Goal: Information Seeking & Learning: Learn about a topic

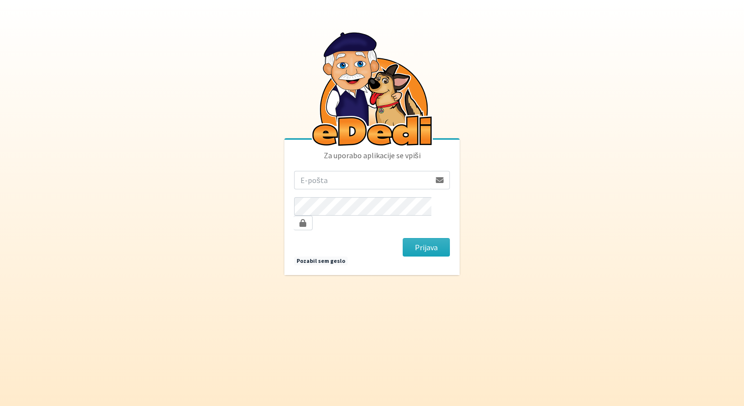
click at [358, 186] on input "email" at bounding box center [362, 180] width 136 height 18
type input "jonfimz@gmail.com"
click at [417, 238] on button "Prijava" at bounding box center [426, 247] width 47 height 18
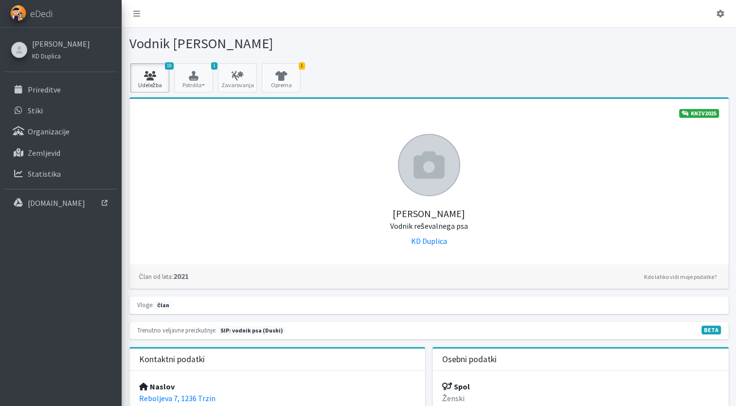
click at [156, 79] on icon at bounding box center [149, 76] width 33 height 10
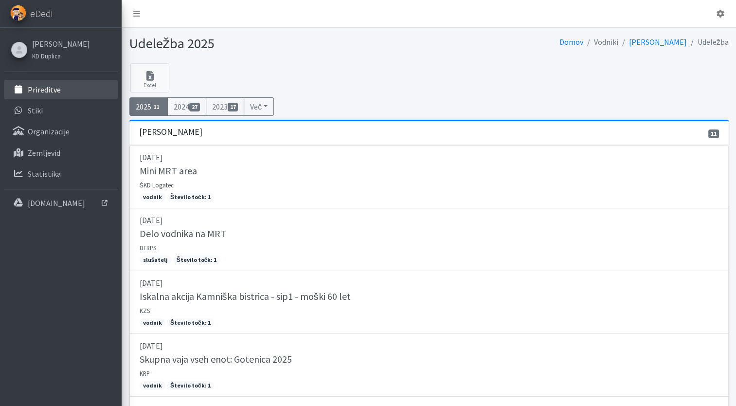
click at [44, 91] on p "Prireditve" at bounding box center [44, 90] width 33 height 10
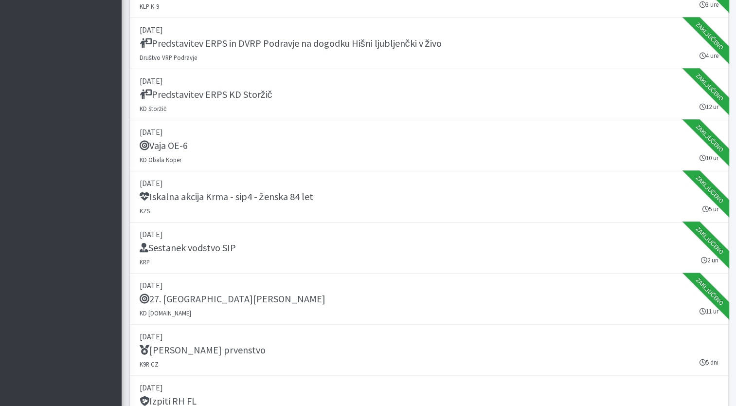
scroll to position [1314, 0]
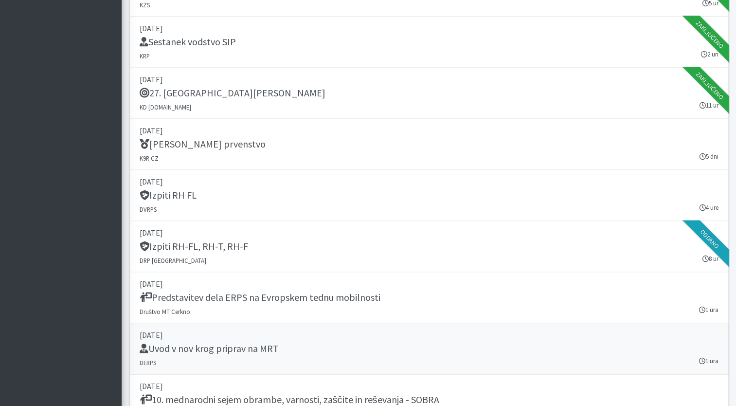
click at [403, 343] on div "Uvod v nov krog priprav na MRT" at bounding box center [429, 350] width 579 height 14
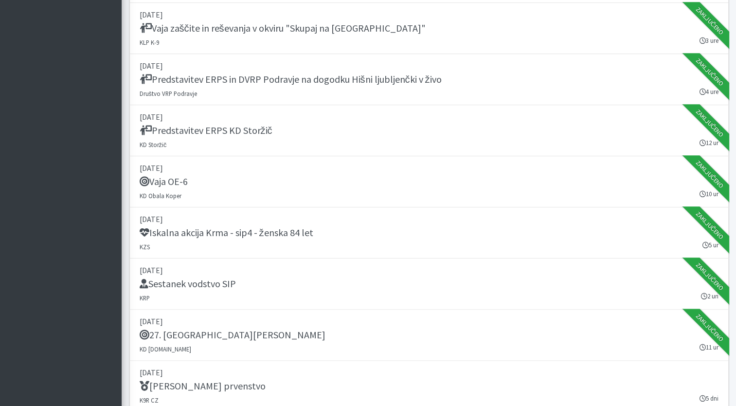
scroll to position [1071, 0]
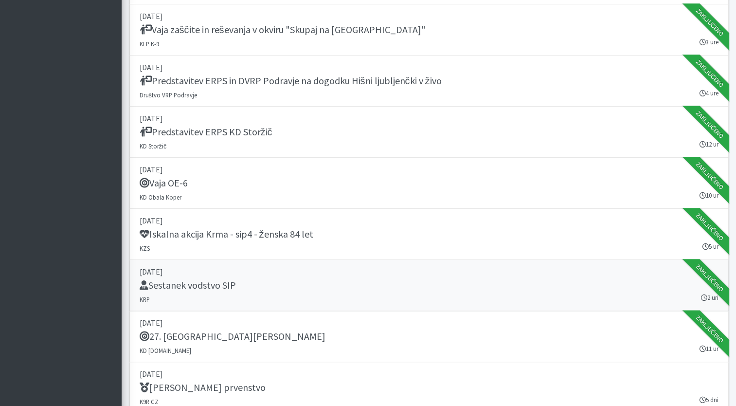
click at [379, 285] on div "Sestanek vodstvo SIP" at bounding box center [429, 286] width 579 height 14
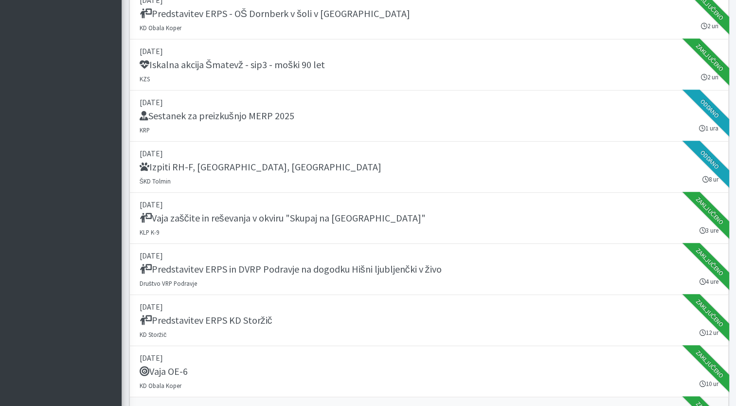
scroll to position [876, 0]
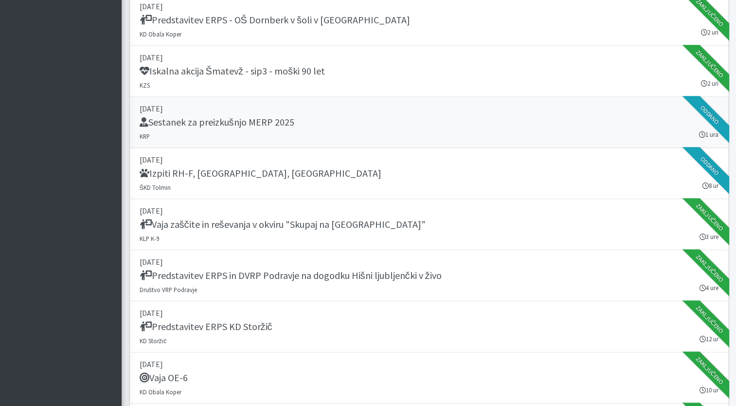
click at [461, 129] on link "04. september 2025 Sestanek za preizkušnjo MERP 2025 KRP 1 ura Oddano" at bounding box center [429, 122] width 600 height 51
click at [284, 120] on h5 "Sestanek za preizkušnjo MERP 2025" at bounding box center [217, 122] width 155 height 12
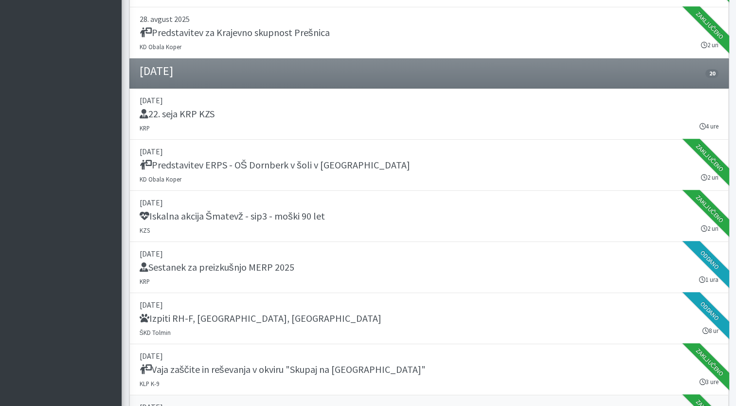
scroll to position [730, 0]
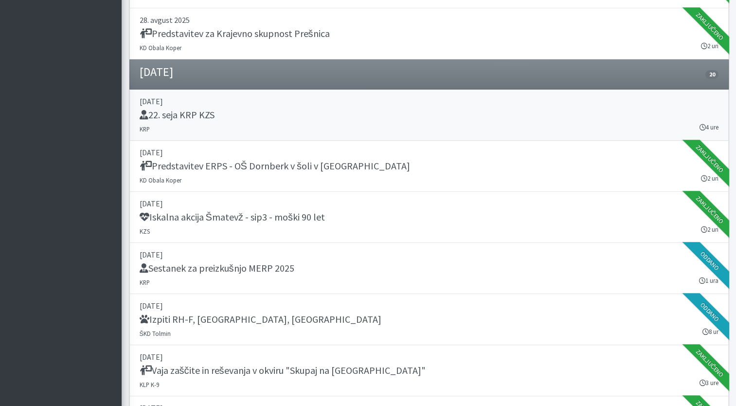
click at [413, 105] on p "[DATE]" at bounding box center [429, 101] width 579 height 12
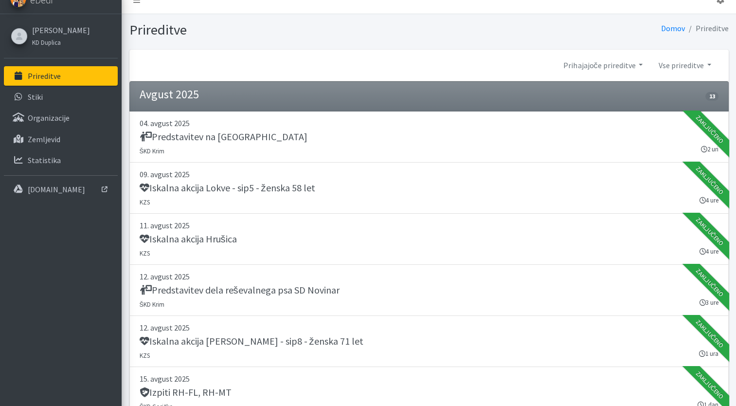
scroll to position [0, 0]
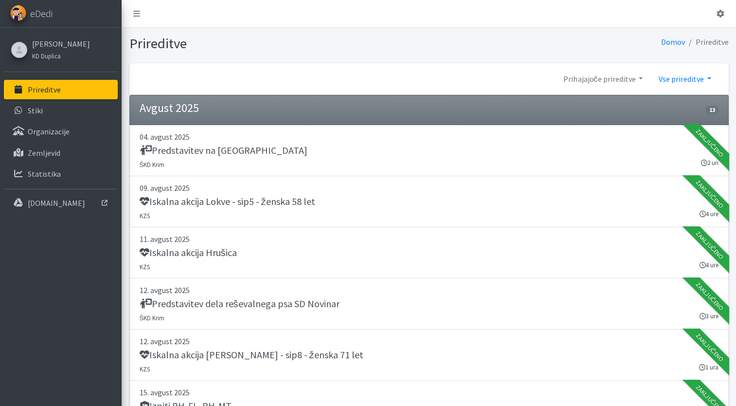
click at [709, 80] on link "Vse prireditve" at bounding box center [685, 78] width 68 height 19
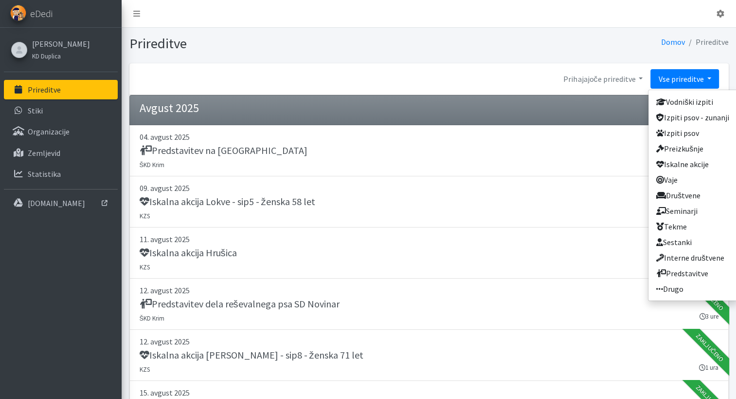
click at [709, 80] on link "Vse prireditve" at bounding box center [685, 78] width 68 height 19
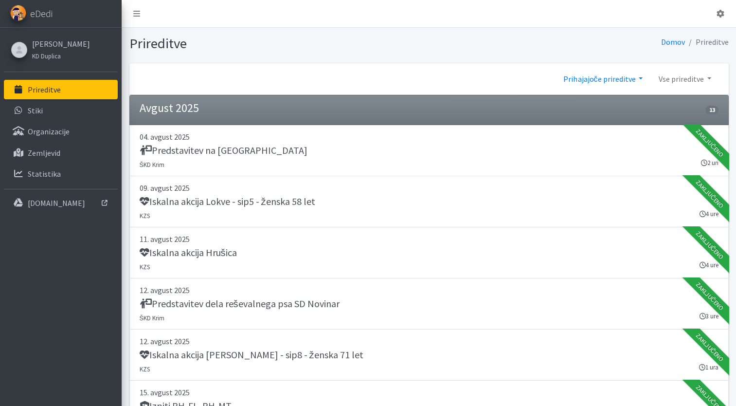
click at [637, 74] on link "Prihajajoče prireditve" at bounding box center [603, 78] width 95 height 19
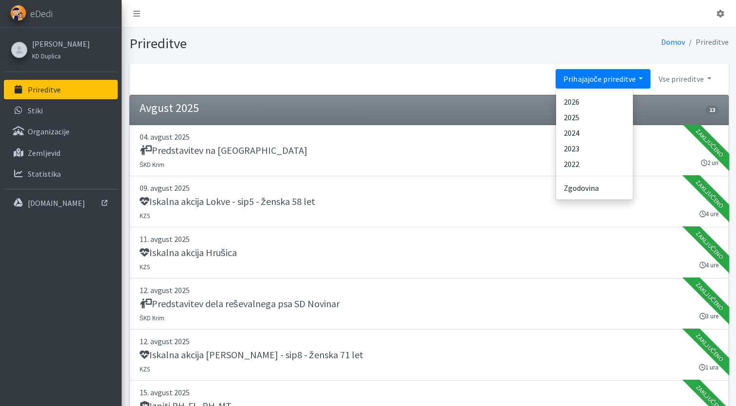
click at [637, 74] on link "Prihajajoče prireditve" at bounding box center [603, 78] width 95 height 19
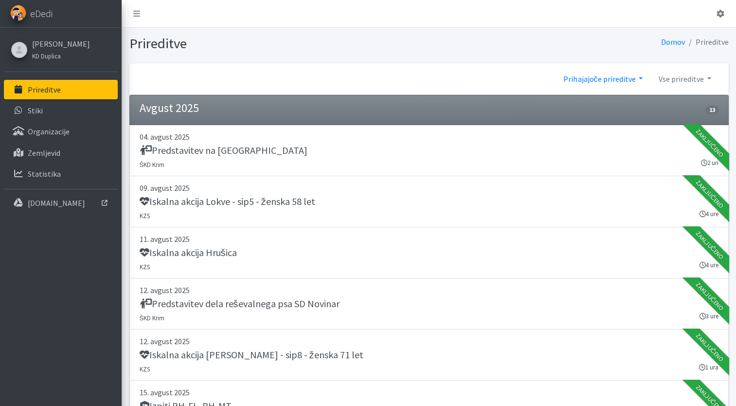
click at [637, 74] on link "Prihajajoče prireditve" at bounding box center [603, 78] width 95 height 19
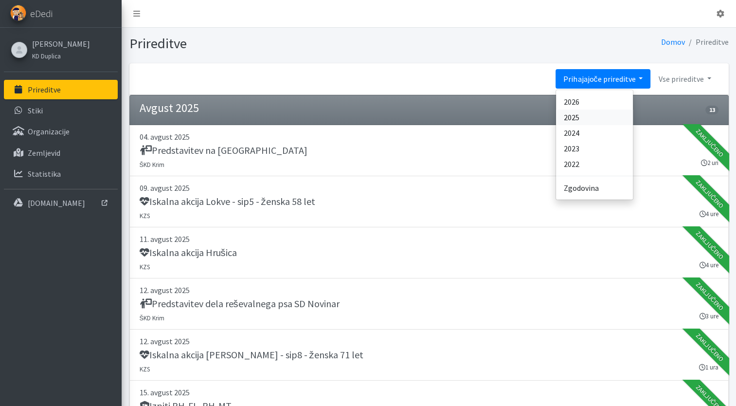
click at [586, 113] on link "2025" at bounding box center [594, 118] width 77 height 16
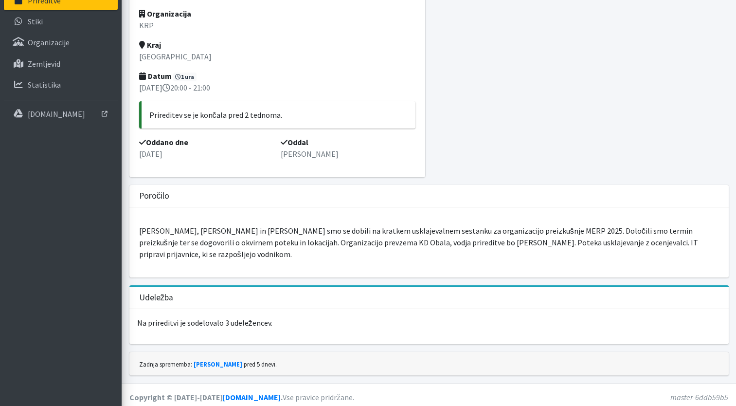
scroll to position [92, 0]
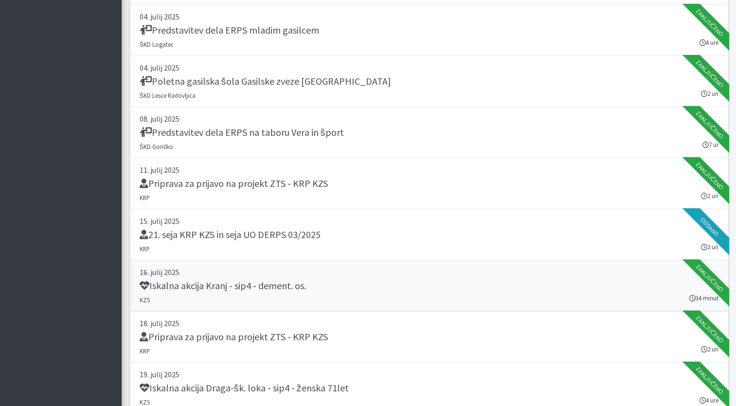
scroll to position [9881, 0]
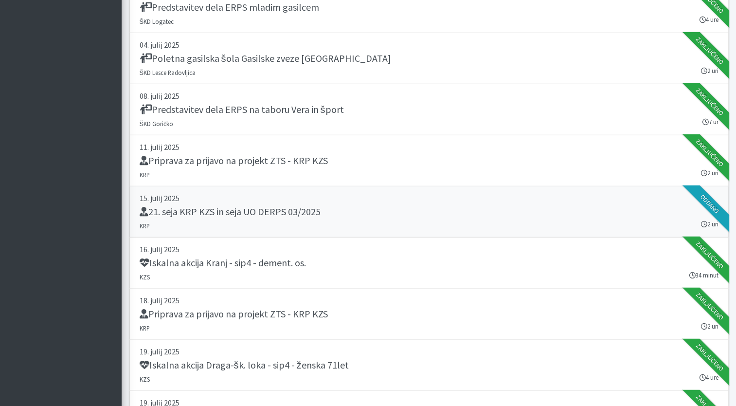
click at [352, 206] on div "21. seja KRP KZS in seja UO DERPS 03/2025" at bounding box center [429, 213] width 579 height 14
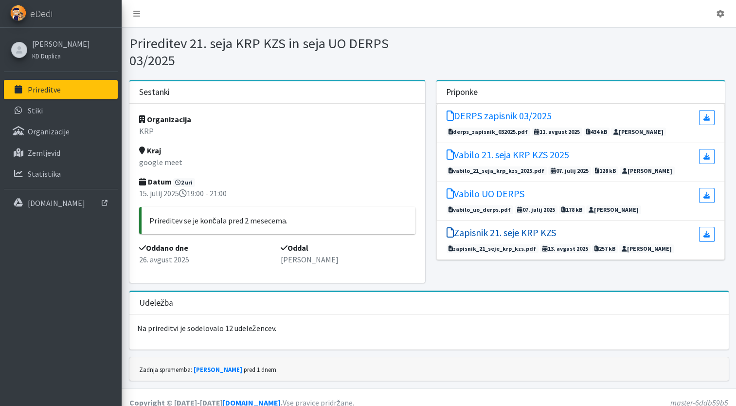
click at [510, 228] on h5 "Zapisnik 21. seje KRP KZS" at bounding box center [502, 233] width 110 height 12
click at [526, 119] on h5 "DERPS zapisnik 03/2025" at bounding box center [499, 116] width 105 height 12
click at [35, 91] on p "Prireditve" at bounding box center [44, 90] width 33 height 10
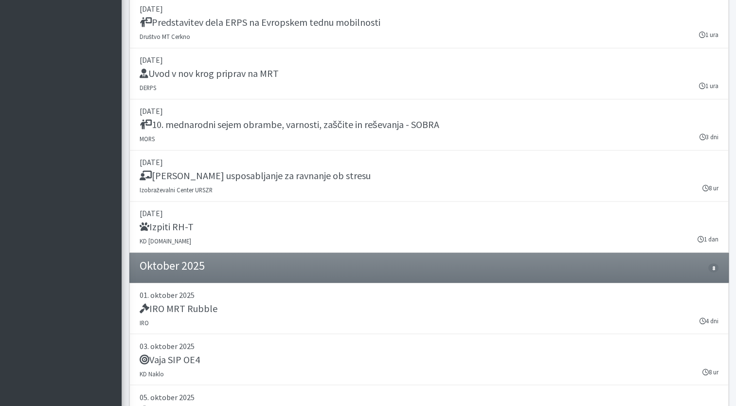
scroll to position [1565, 0]
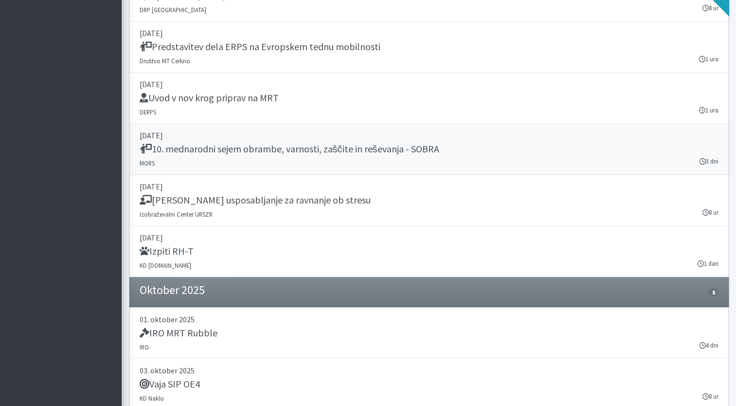
click at [374, 143] on h5 "10. mednarodni sejem obrambe, varnosti, zaščite in reševanja - SOBRA" at bounding box center [290, 149] width 300 height 12
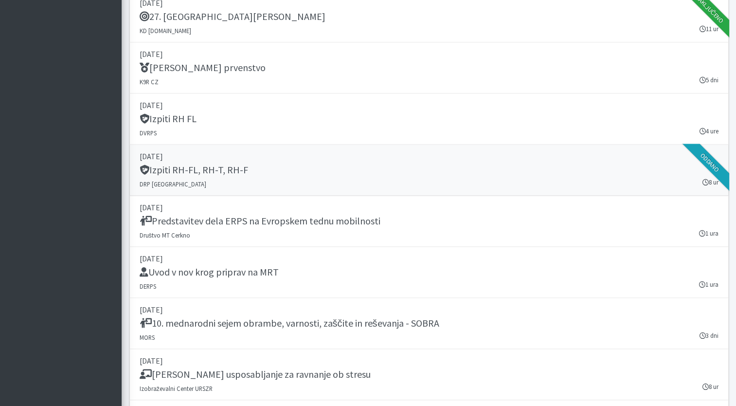
scroll to position [1370, 0]
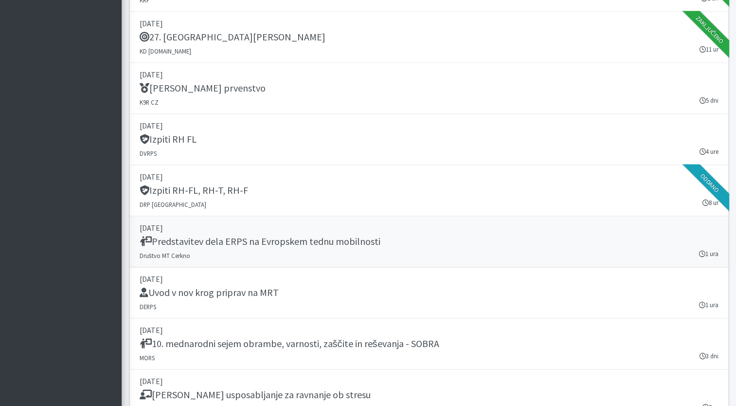
click at [363, 242] on h5 "Predstavitev dela ERPS na Evropskem tednu mobilnosti" at bounding box center [260, 242] width 241 height 12
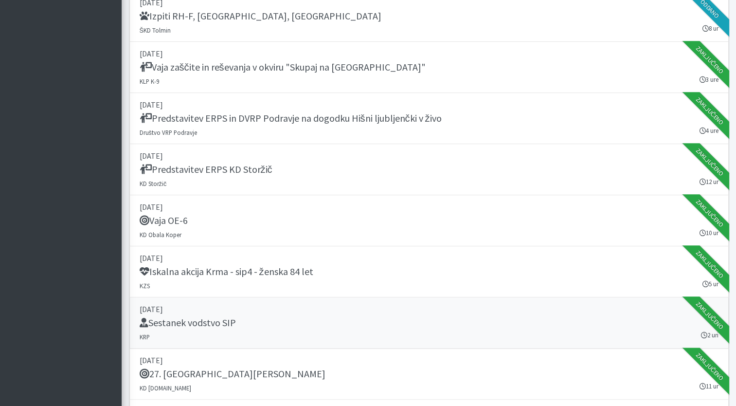
scroll to position [1029, 0]
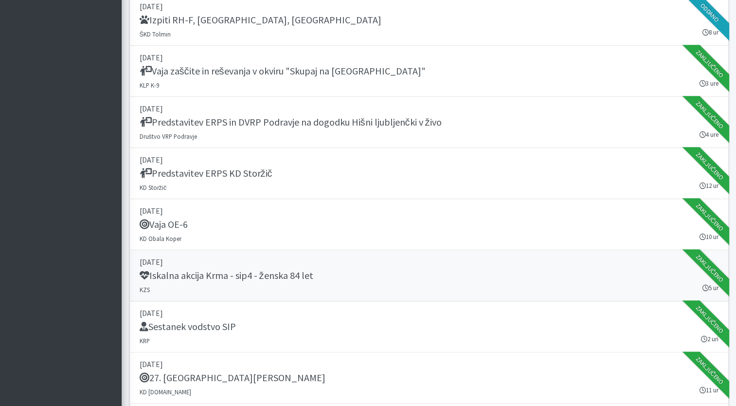
click at [399, 279] on div "Iskalna akcija Krma - sip4 - ženska 84 let" at bounding box center [429, 277] width 579 height 14
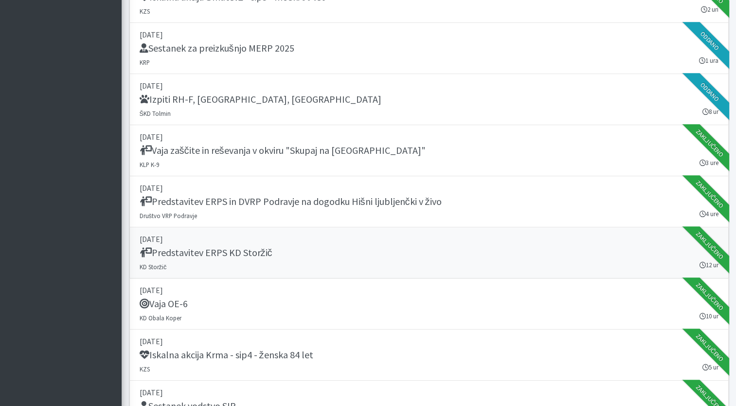
scroll to position [932, 0]
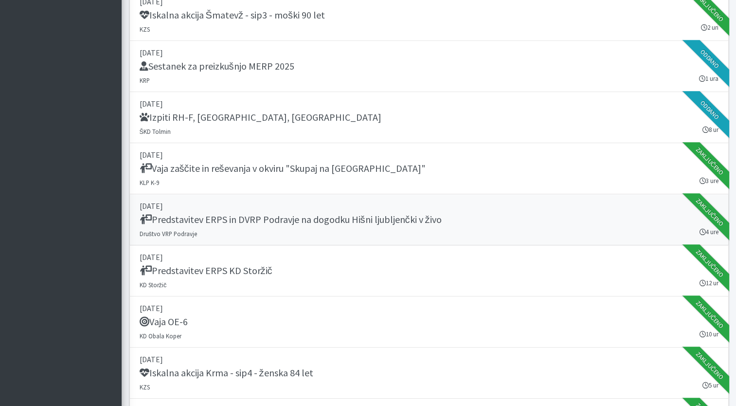
click at [354, 222] on h5 "Predstavitev ERPS in DVRP Podravje na dogodku Hišni ljubljenčki v živo" at bounding box center [291, 220] width 302 height 12
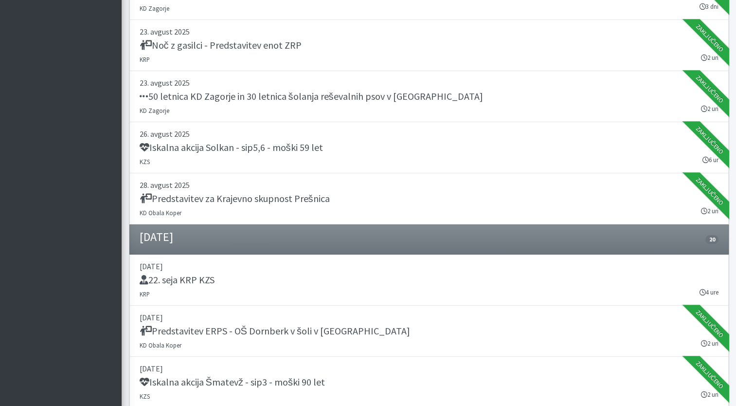
scroll to position [543, 0]
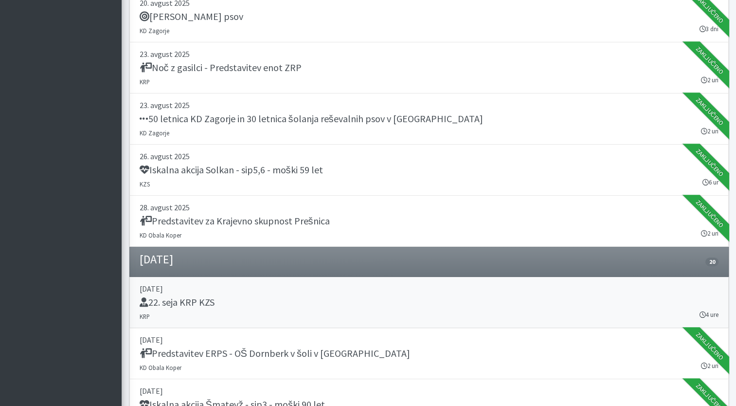
click at [310, 293] on link "03. september 2025 22. seja KRP KZS KRP 4 ure" at bounding box center [429, 302] width 600 height 51
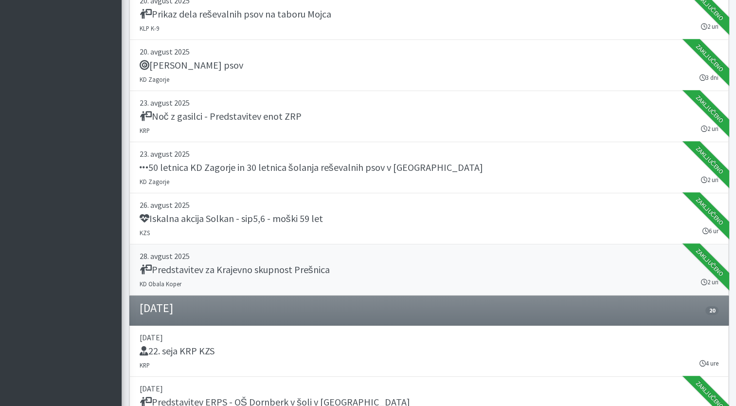
click at [300, 272] on h5 "Predstavitev za Krajevno skupnost Prešnica" at bounding box center [235, 270] width 190 height 12
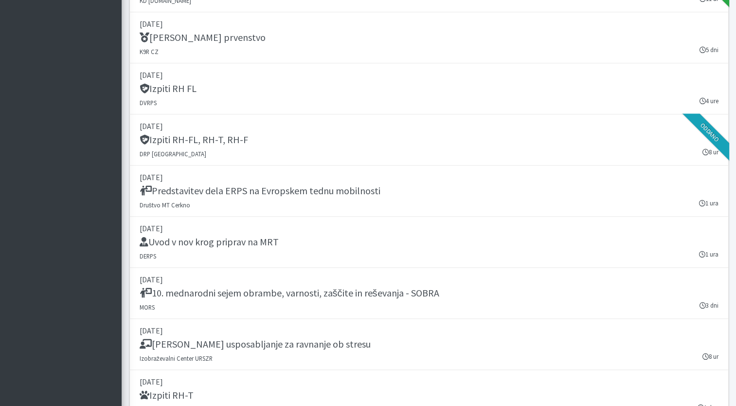
scroll to position [1906, 0]
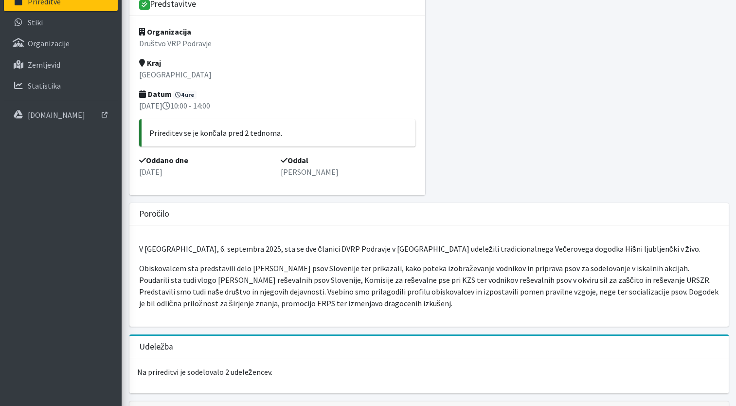
scroll to position [97, 0]
